Goal: Task Accomplishment & Management: Complete application form

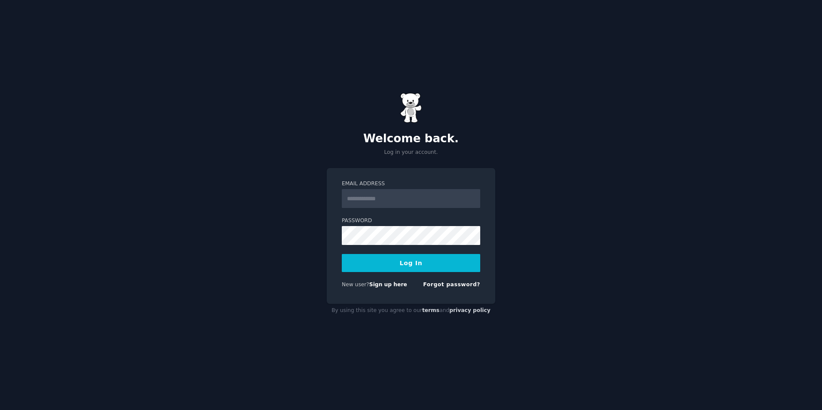
click at [388, 206] on input "Email Address" at bounding box center [411, 198] width 138 height 19
type input "**********"
click at [408, 250] on form "**********" at bounding box center [411, 236] width 138 height 112
click at [410, 260] on button "Log In" at bounding box center [411, 263] width 138 height 18
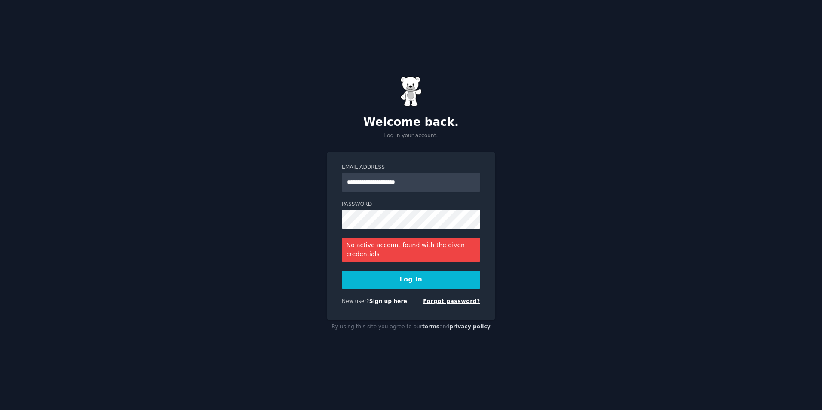
click at [454, 305] on link "Forgot password?" at bounding box center [451, 302] width 57 height 6
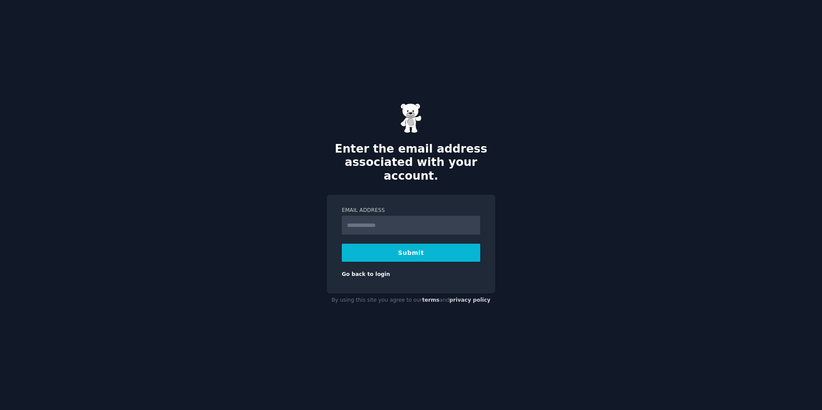
click at [428, 216] on input "Email Address" at bounding box center [411, 225] width 138 height 19
type input "**********"
click at [408, 251] on button "Submit" at bounding box center [411, 253] width 138 height 18
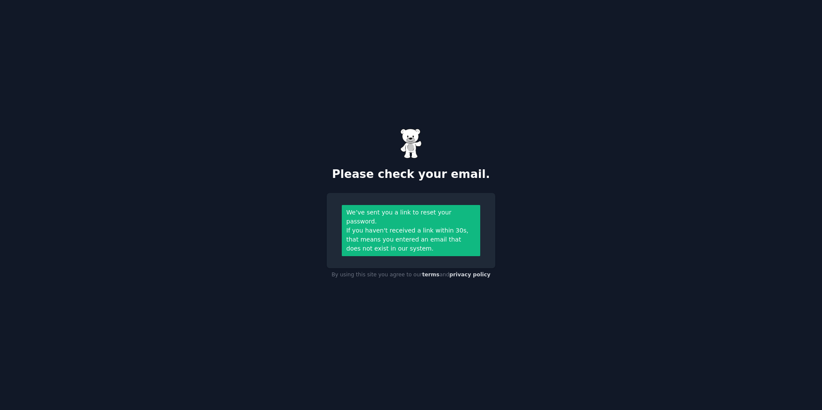
click at [430, 410] on html "Please check your email. We’ve sent you a link to reset your password. If you h…" at bounding box center [411, 205] width 822 height 410
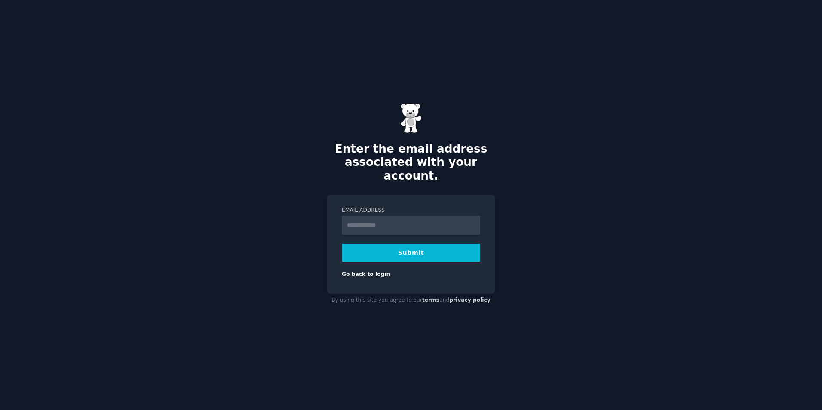
click at [369, 216] on input "Email Address" at bounding box center [411, 225] width 138 height 19
type input "**********"
click at [379, 249] on button "Submit" at bounding box center [411, 253] width 138 height 18
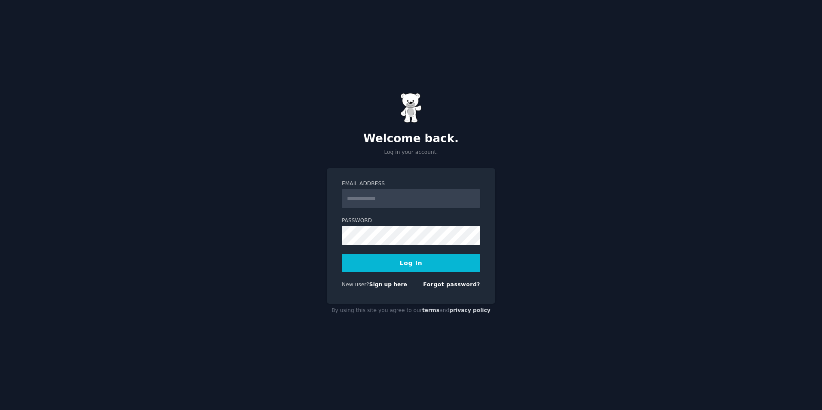
click at [357, 196] on input "Email Address" at bounding box center [411, 198] width 138 height 19
type input "**********"
click at [386, 282] on link "Sign up here" at bounding box center [388, 285] width 38 height 6
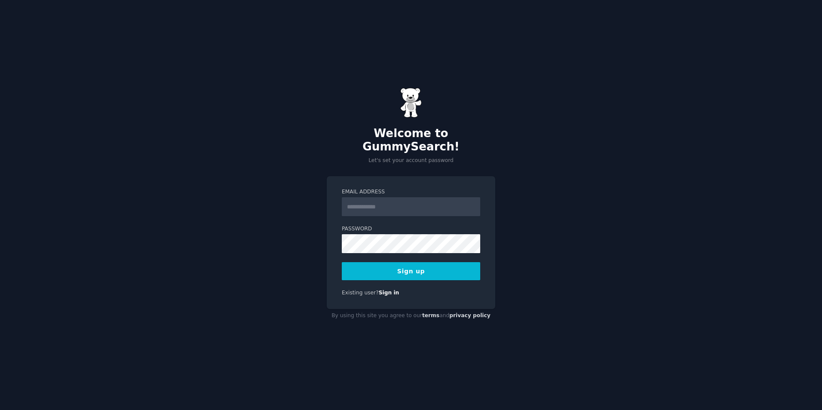
click at [425, 205] on input "Email Address" at bounding box center [411, 206] width 138 height 19
type input "**********"
click at [452, 262] on button "Sign up" at bounding box center [411, 271] width 138 height 18
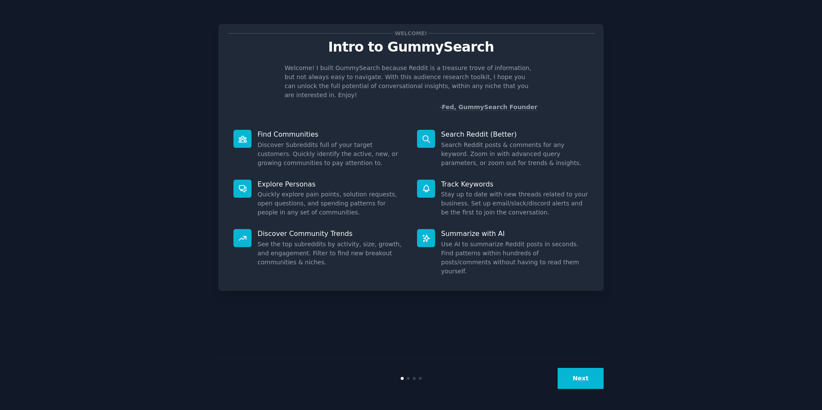
click at [591, 376] on button "Next" at bounding box center [581, 378] width 46 height 21
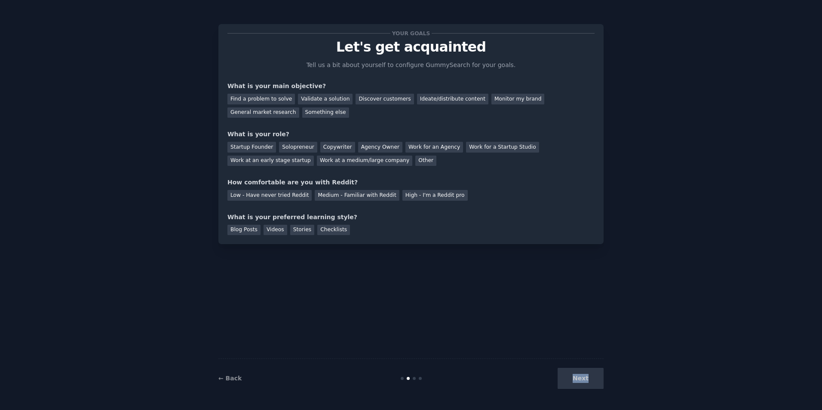
click at [591, 376] on div "Next" at bounding box center [539, 378] width 129 height 21
drag, startPoint x: 591, startPoint y: 376, endPoint x: 580, endPoint y: 376, distance: 10.8
click at [580, 376] on div "Next" at bounding box center [539, 378] width 129 height 21
click at [511, 318] on div "Your goals Let's get acquainted Tell us a bit about yourself to configure Gummy…" at bounding box center [410, 205] width 385 height 386
click at [377, 102] on div "Discover customers" at bounding box center [385, 99] width 58 height 11
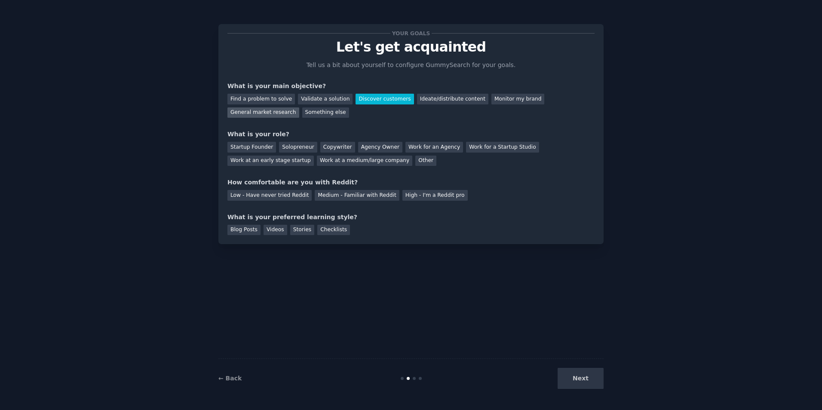
click at [299, 108] on div "General market research" at bounding box center [264, 113] width 72 height 11
click at [269, 101] on div "Find a problem to solve" at bounding box center [262, 99] width 68 height 11
click at [317, 163] on div "Work at a medium/large company" at bounding box center [364, 161] width 95 height 11
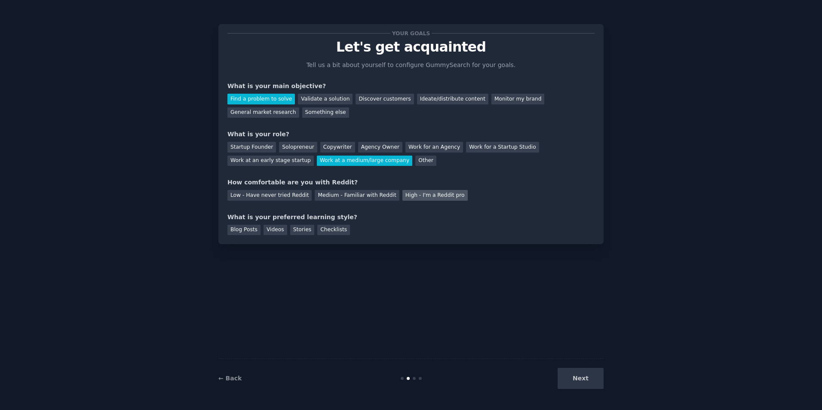
click at [416, 197] on div "High - I'm a Reddit pro" at bounding box center [435, 195] width 65 height 11
click at [241, 229] on div "Blog Posts" at bounding box center [244, 230] width 33 height 11
click at [601, 382] on button "Next" at bounding box center [581, 378] width 46 height 21
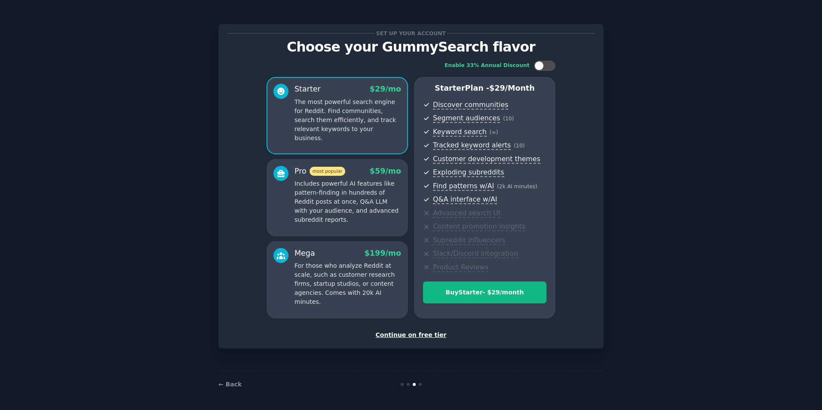
click at [410, 336] on div "Continue on free tier" at bounding box center [411, 335] width 367 height 9
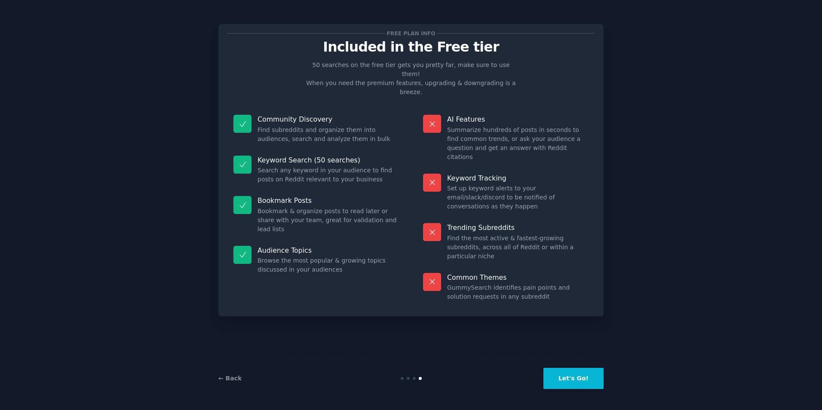
click at [576, 375] on button "Let's Go!" at bounding box center [574, 378] width 60 height 21
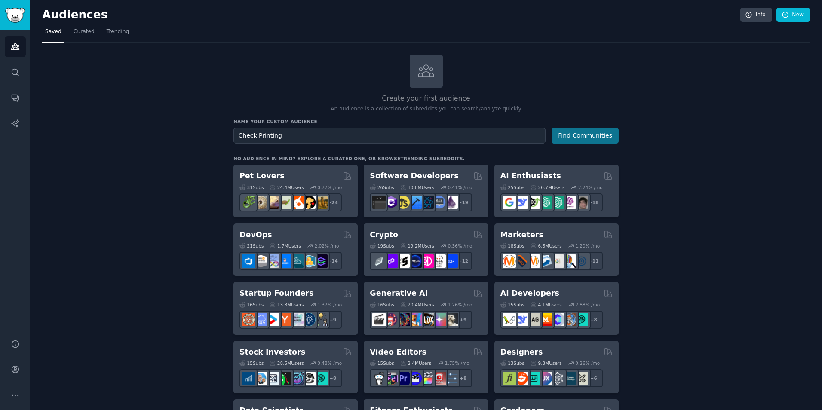
type input "Check Printing"
click at [583, 135] on button "Find Communities" at bounding box center [585, 136] width 67 height 16
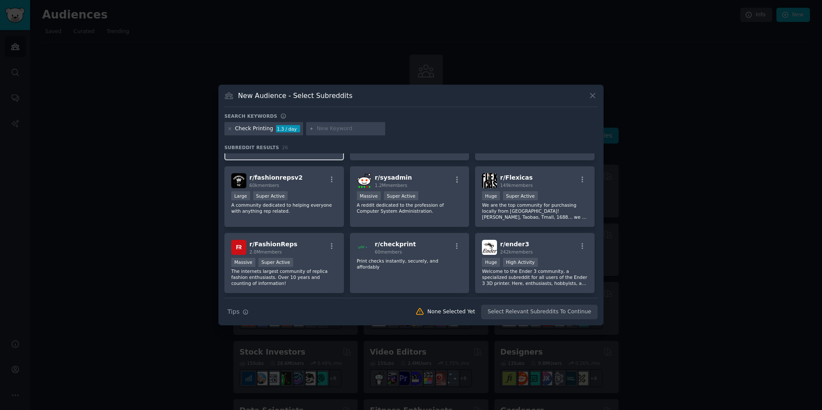
scroll to position [258, 0]
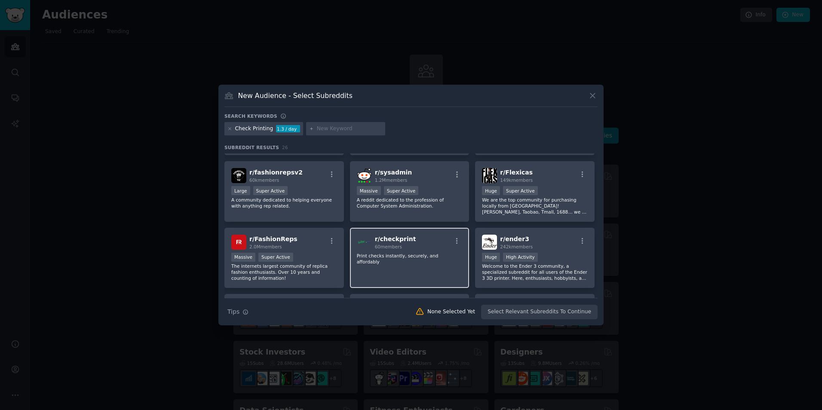
click at [405, 262] on div "r/ checkprint 60 members Print checks instantly, securely, and affordably" at bounding box center [410, 258] width 120 height 61
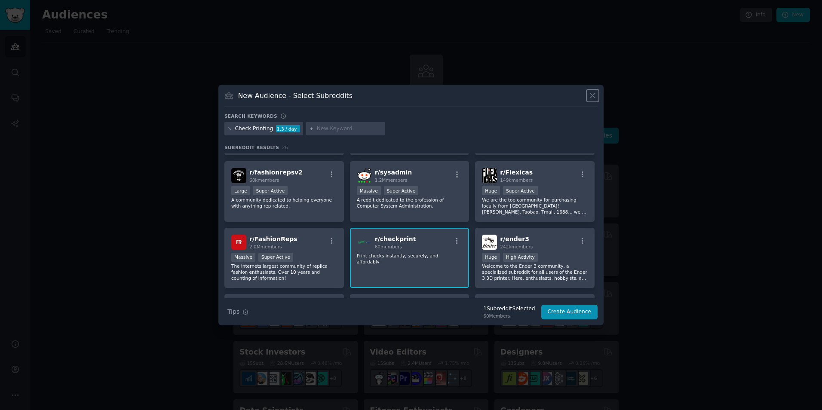
drag, startPoint x: 597, startPoint y: 95, endPoint x: 646, endPoint y: 68, distance: 56.4
click at [597, 95] on icon at bounding box center [592, 95] width 9 height 9
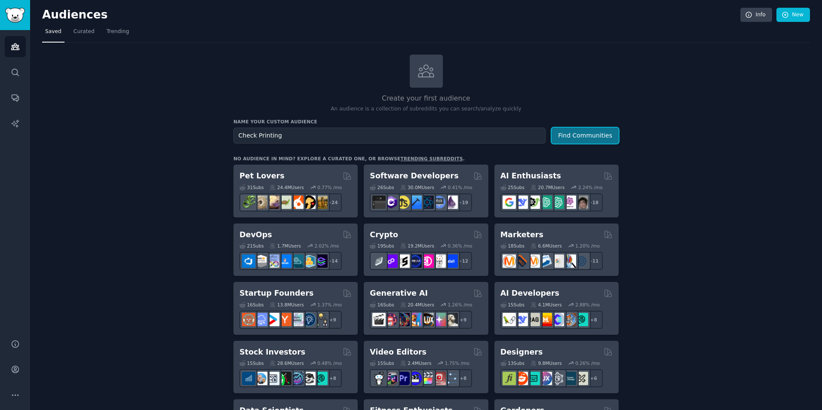
click at [575, 131] on button "Find Communities" at bounding box center [585, 136] width 67 height 16
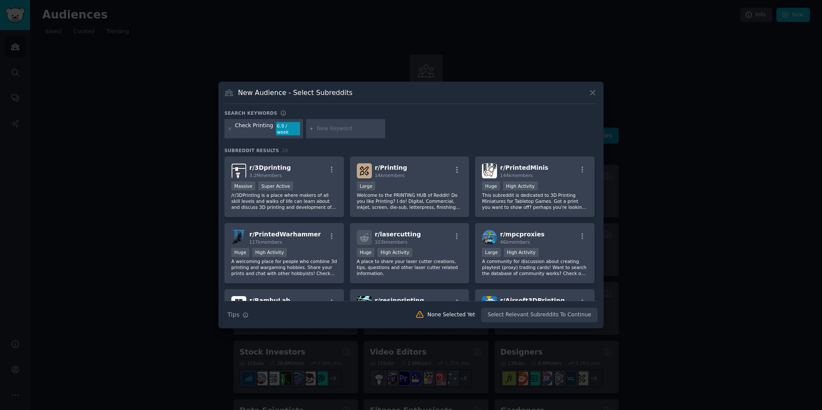
click at [343, 132] on input "text" at bounding box center [349, 129] width 65 height 8
type input "check"
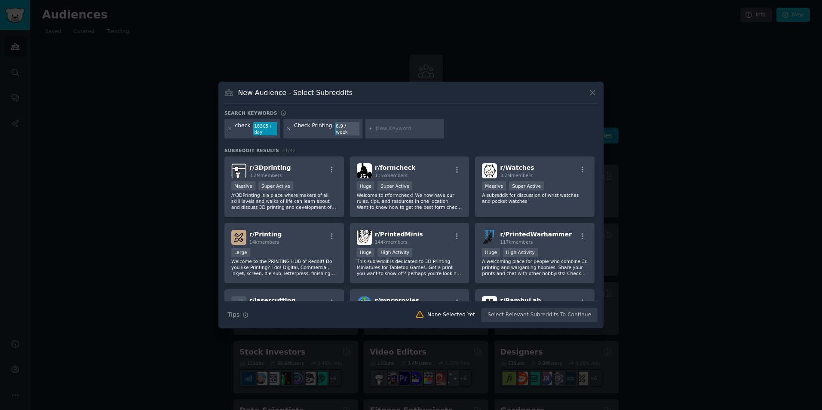
click at [286, 127] on icon at bounding box center [288, 128] width 5 height 5
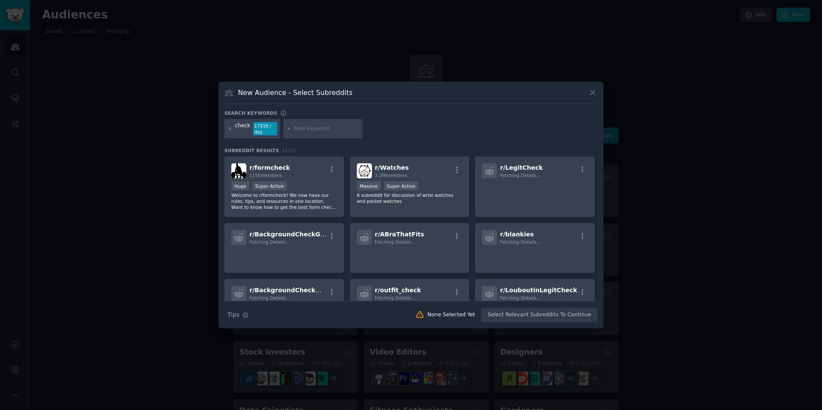
click at [230, 128] on icon at bounding box center [230, 128] width 5 height 5
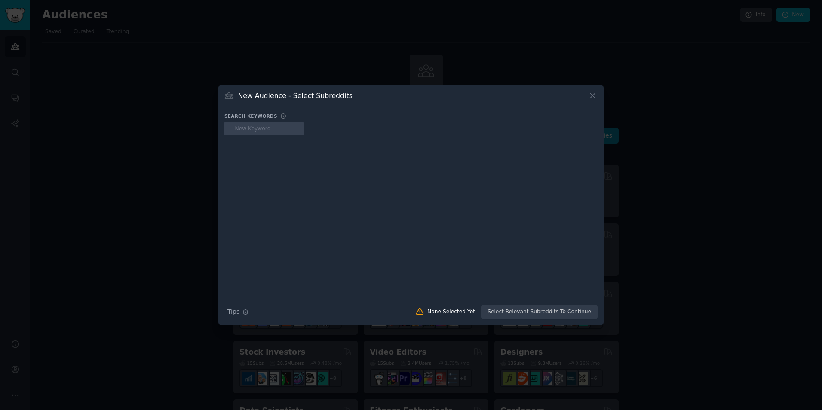
click at [257, 132] on input "text" at bounding box center [267, 129] width 65 height 8
type input "print check online"
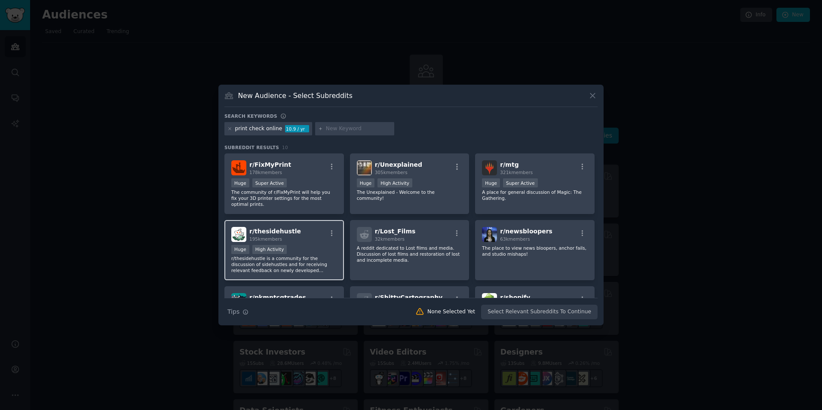
click at [315, 255] on p "r/thesidehustle is a community for the discussion of sidehustles and for receiv…" at bounding box center [284, 264] width 106 height 18
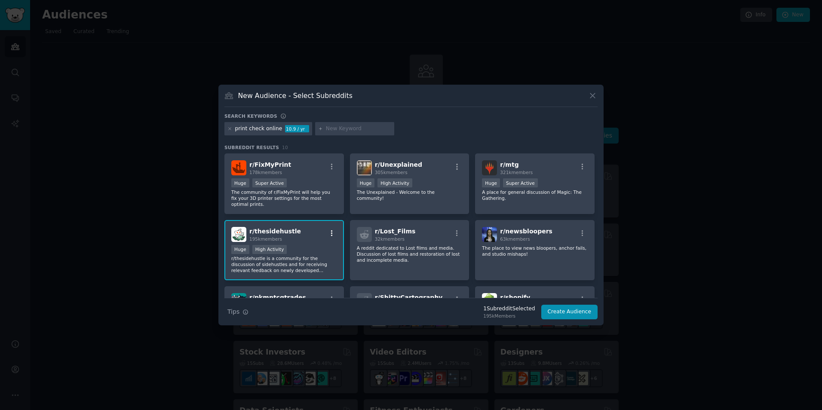
click at [330, 230] on icon "button" at bounding box center [332, 234] width 8 height 8
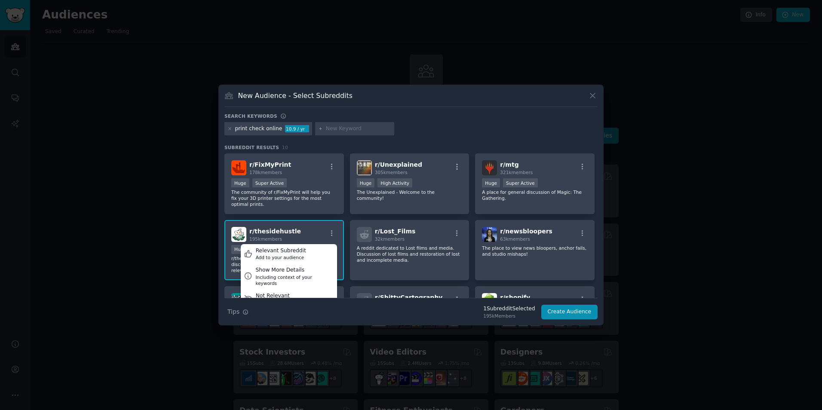
click at [444, 118] on div "Search keywords" at bounding box center [411, 117] width 373 height 9
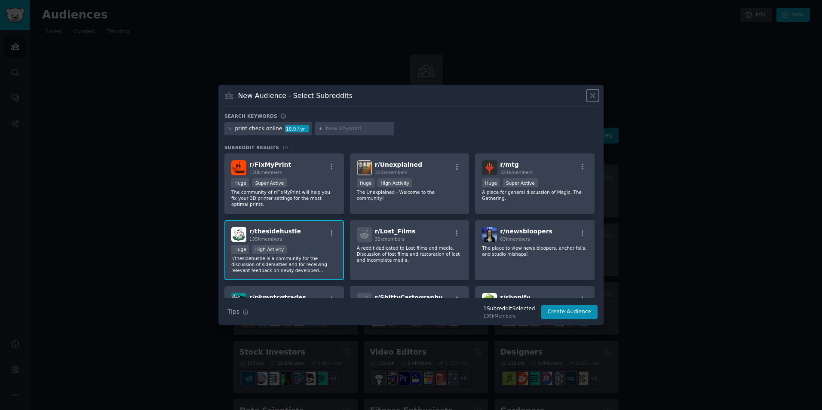
click at [591, 96] on icon at bounding box center [592, 95] width 9 height 9
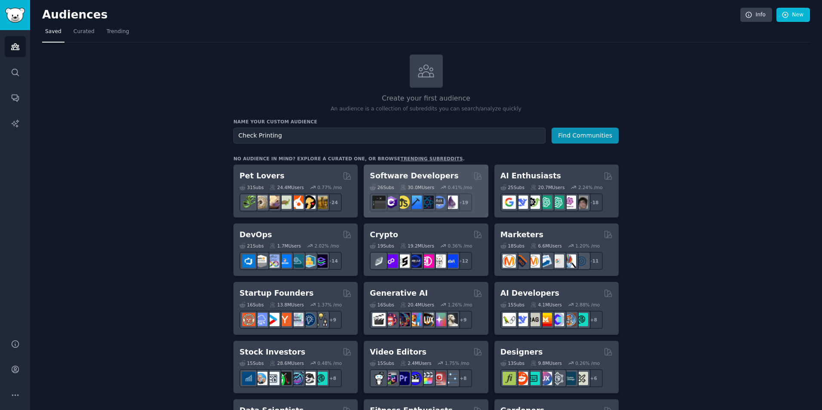
click at [437, 171] on h2 "Software Developers" at bounding box center [414, 176] width 89 height 11
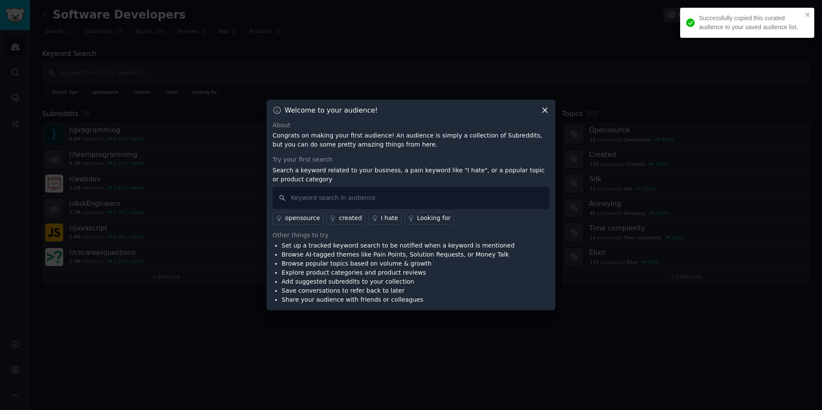
click at [536, 108] on div "Welcome to your audience!" at bounding box center [411, 110] width 277 height 9
click at [540, 110] on div "Welcome to your audience!" at bounding box center [411, 110] width 277 height 9
click at [546, 110] on icon at bounding box center [545, 110] width 5 height 5
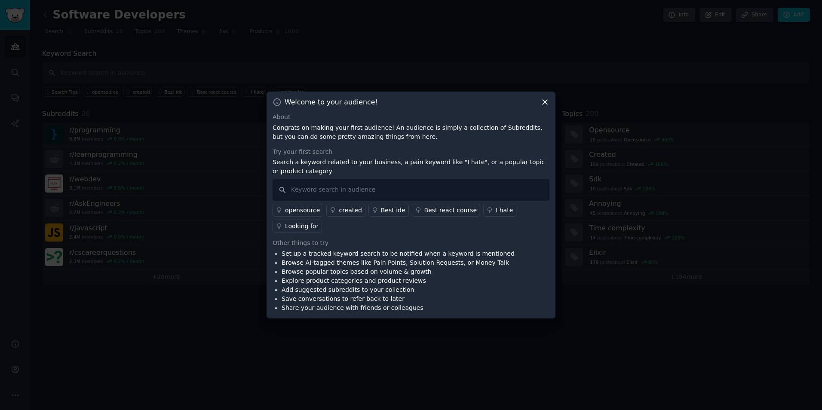
click at [545, 105] on icon at bounding box center [545, 102] width 5 height 5
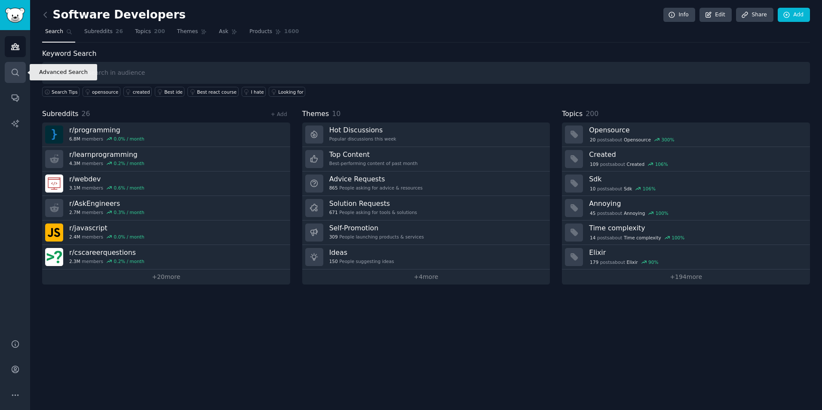
click at [18, 65] on link "Search" at bounding box center [15, 72] width 21 height 21
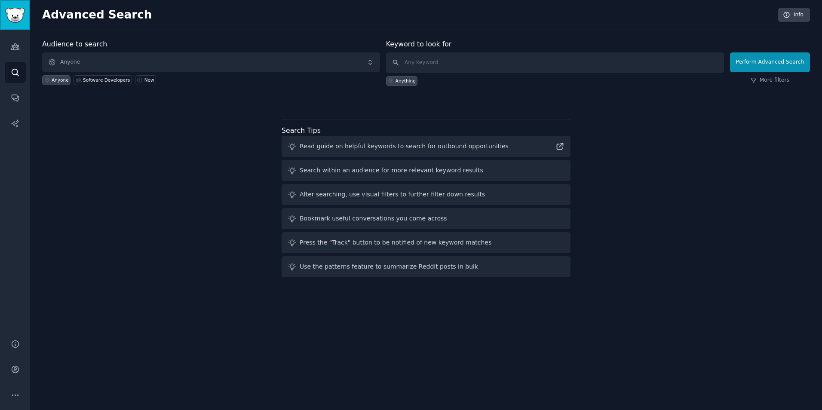
click at [17, 15] on img "Sidebar" at bounding box center [15, 15] width 20 height 15
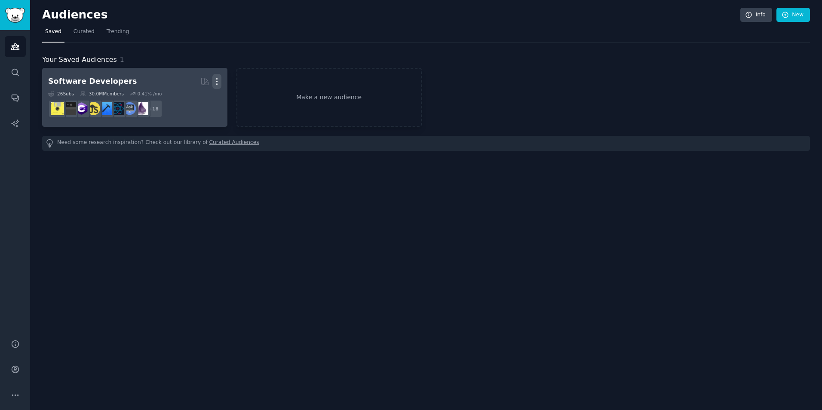
click at [218, 81] on icon "button" at bounding box center [216, 81] width 9 height 9
click at [193, 99] on p "Delete" at bounding box center [194, 99] width 20 height 9
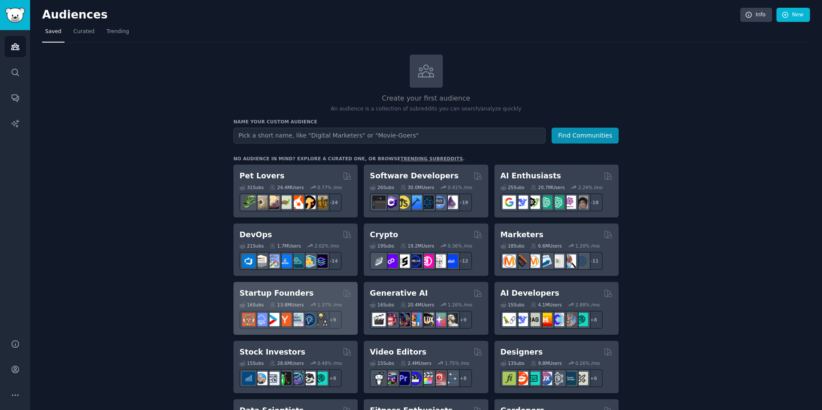
click at [300, 291] on div "Startup Founders" at bounding box center [296, 293] width 112 height 11
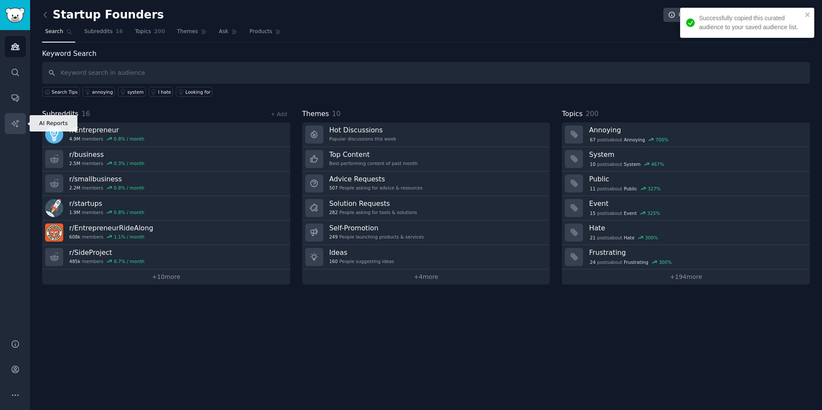
click at [11, 120] on icon "Sidebar" at bounding box center [15, 123] width 9 height 9
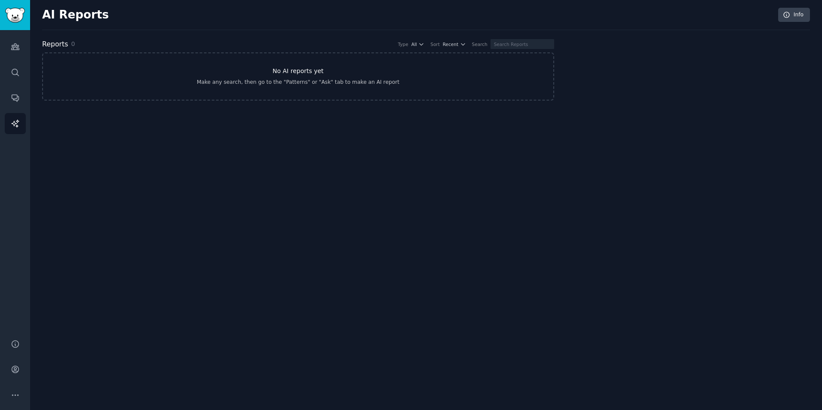
click at [295, 63] on link "No AI reports yet Make any search, then go to the "Patterns" or "Ask" tab to ma…" at bounding box center [298, 76] width 512 height 48
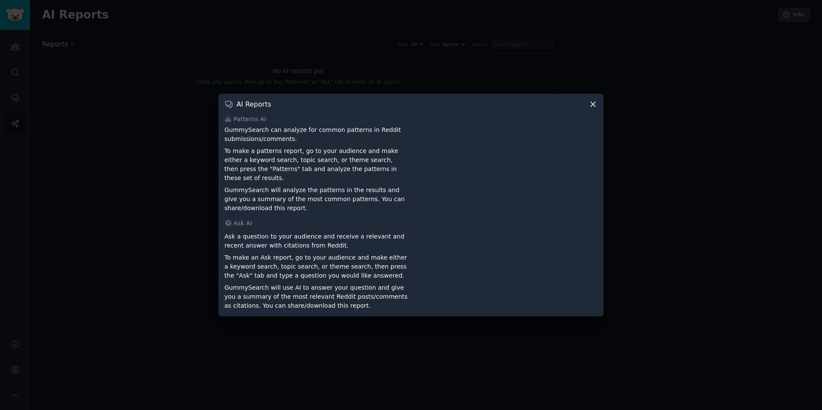
click at [591, 109] on icon at bounding box center [593, 104] width 9 height 9
